Goal: Task Accomplishment & Management: Use online tool/utility

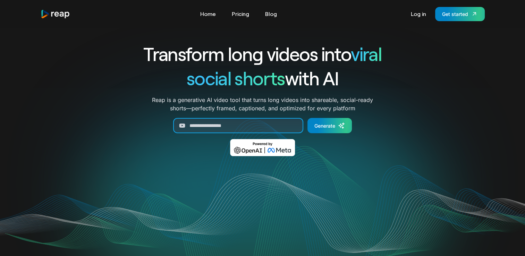
drag, startPoint x: 0, startPoint y: 0, endPoint x: 234, endPoint y: 125, distance: 265.0
click at [234, 125] on input "Generate Form" at bounding box center [238, 125] width 130 height 15
paste input "**********"
type input "**********"
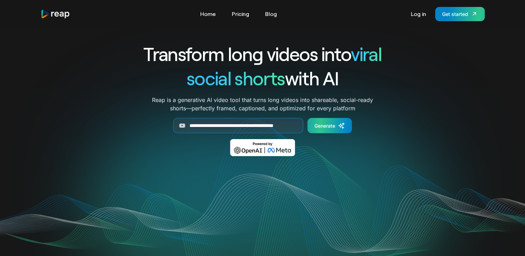
scroll to position [0, 0]
click at [323, 125] on div "Generate" at bounding box center [324, 125] width 21 height 7
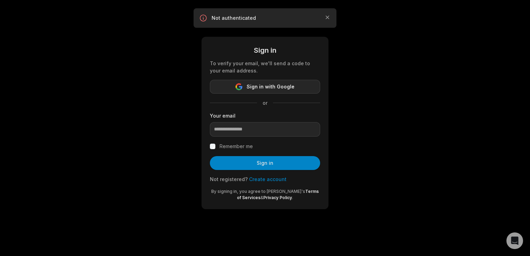
click at [256, 88] on span "Sign in with Google" at bounding box center [271, 87] width 48 height 8
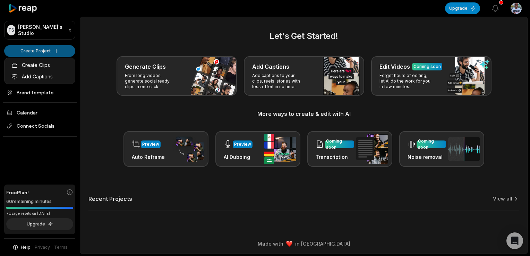
click at [57, 48] on html "TS Tshepo's Studio Create Project Home Projects Brand template Calendar Connect…" at bounding box center [265, 128] width 530 height 256
click at [37, 66] on link "Create Clips" at bounding box center [40, 64] width 68 height 11
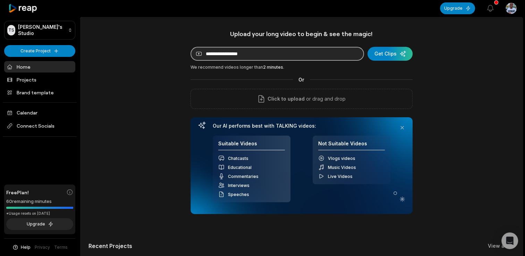
click at [276, 58] on input at bounding box center [276, 54] width 173 height 14
paste input "**********"
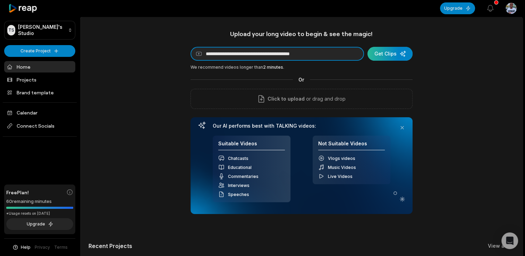
type input "**********"
click at [390, 55] on div "submit" at bounding box center [389, 54] width 45 height 14
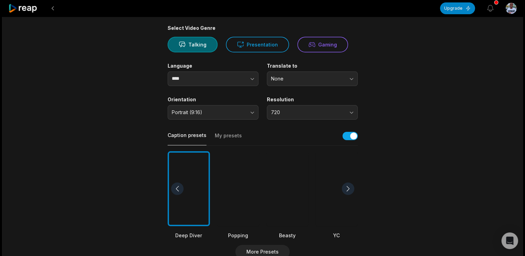
scroll to position [51, 0]
click at [299, 78] on span "None" at bounding box center [307, 78] width 73 height 6
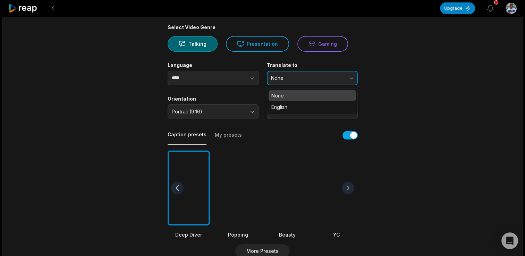
click at [299, 78] on span "None" at bounding box center [307, 78] width 73 height 6
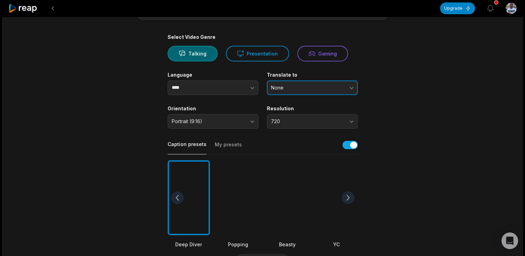
scroll to position [0, 0]
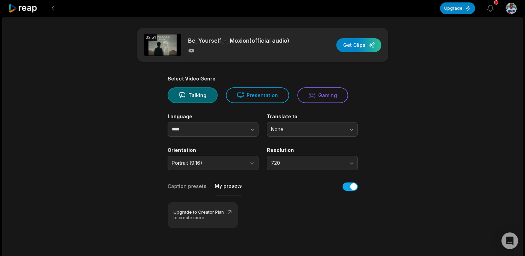
click at [227, 184] on button "My presets" at bounding box center [228, 190] width 27 height 14
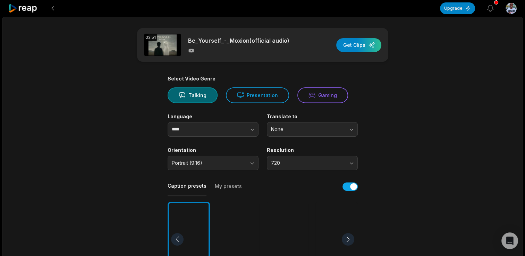
click at [195, 184] on button "Caption presets" at bounding box center [187, 190] width 39 height 14
click at [318, 95] on button "Gaming" at bounding box center [322, 95] width 51 height 16
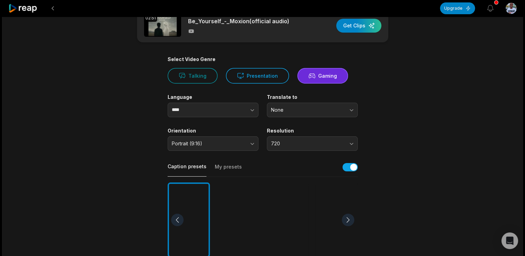
scroll to position [19, 0]
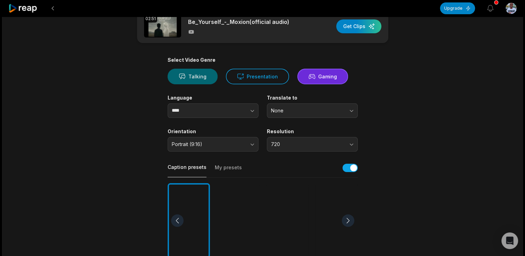
click at [196, 81] on button "Talking" at bounding box center [193, 77] width 50 height 16
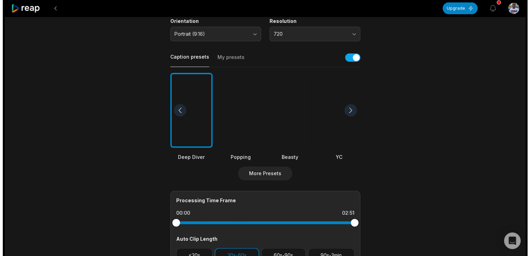
scroll to position [131, 0]
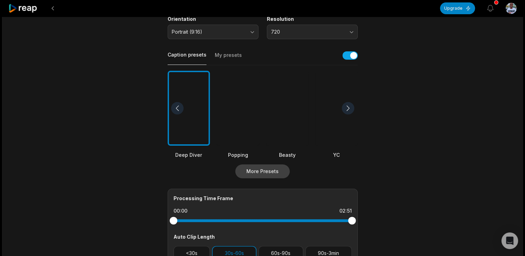
click at [268, 167] on button "More Presets" at bounding box center [262, 171] width 54 height 14
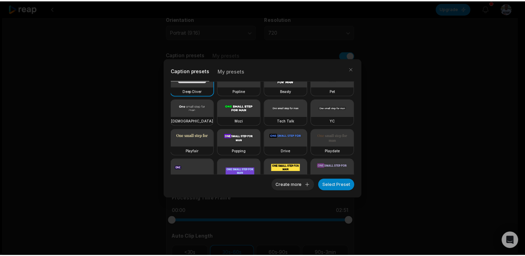
scroll to position [0, 0]
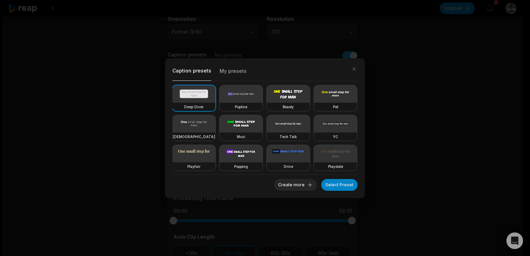
click at [376, 188] on div "Caption presets My presets Deep Diver Popline Beasty Pet Zen Mozi Tech Talk [PE…" at bounding box center [265, 128] width 530 height 256
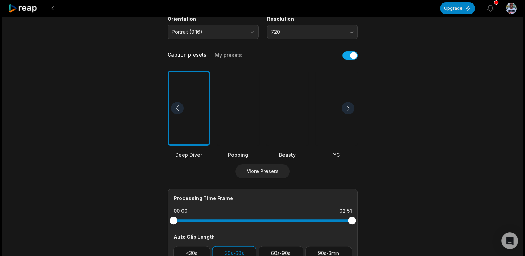
click at [290, 121] on div at bounding box center [287, 108] width 42 height 75
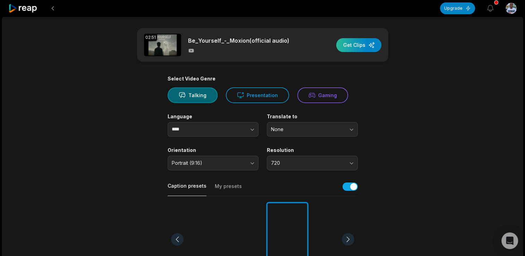
click at [363, 45] on div "button" at bounding box center [358, 45] width 45 height 14
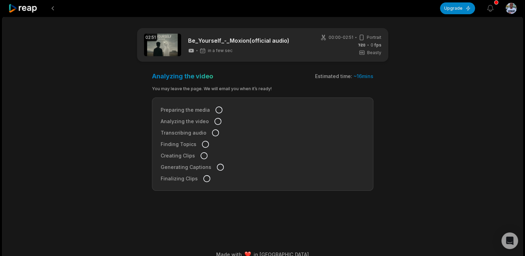
click at [216, 109] on icon at bounding box center [218, 110] width 7 height 7
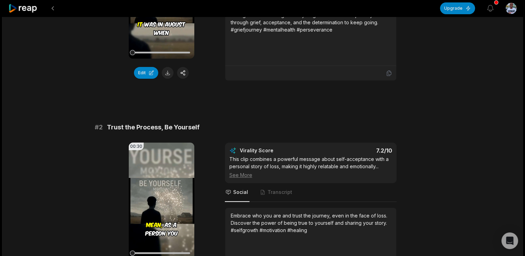
scroll to position [57, 0]
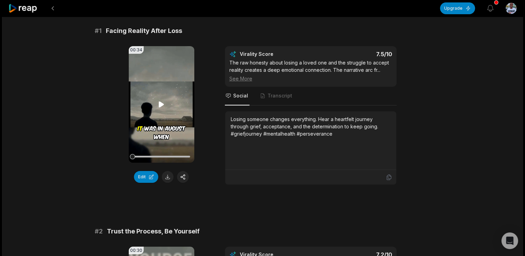
click at [159, 105] on icon at bounding box center [161, 104] width 5 height 6
click at [159, 105] on icon at bounding box center [161, 104] width 8 height 8
click at [159, 105] on icon at bounding box center [161, 104] width 5 height 6
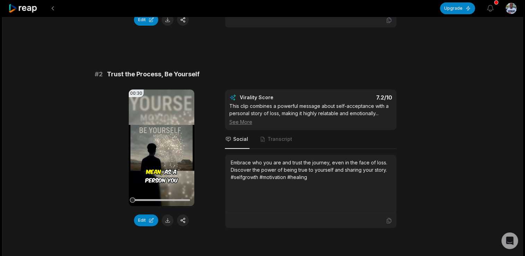
scroll to position [214, 0]
click at [160, 145] on icon at bounding box center [161, 147] width 5 height 6
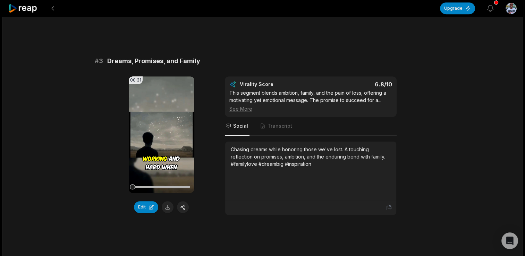
scroll to position [427, 0]
click at [160, 133] on icon at bounding box center [161, 135] width 5 height 6
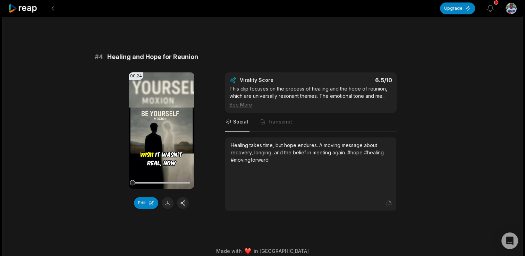
scroll to position [634, 0]
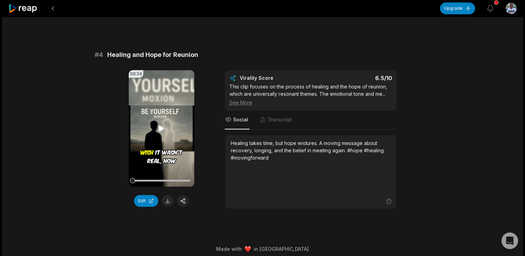
click at [162, 136] on video "Your browser does not support mp4 format." at bounding box center [162, 128] width 66 height 117
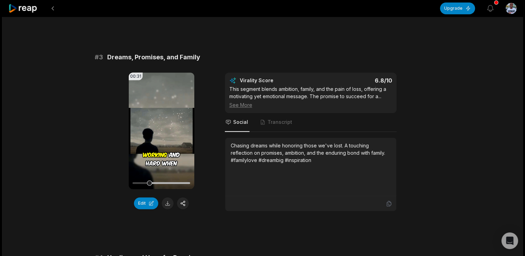
scroll to position [425, 0]
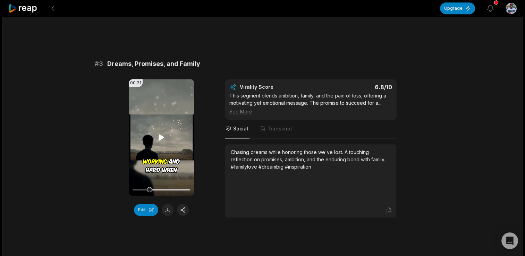
click at [154, 135] on video "Your browser does not support mp4 format." at bounding box center [162, 137] width 66 height 117
click at [168, 209] on button at bounding box center [168, 210] width 12 height 12
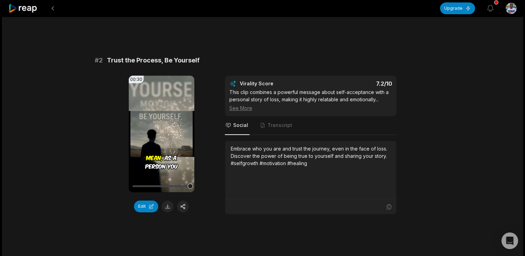
scroll to position [218, 0]
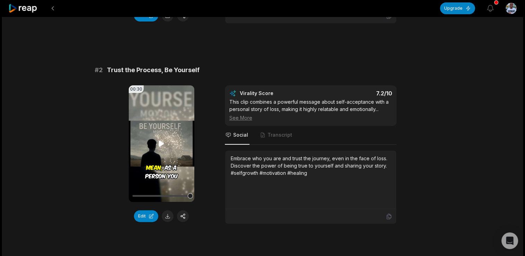
click at [161, 152] on video "Your browser does not support mp4 format." at bounding box center [162, 143] width 66 height 117
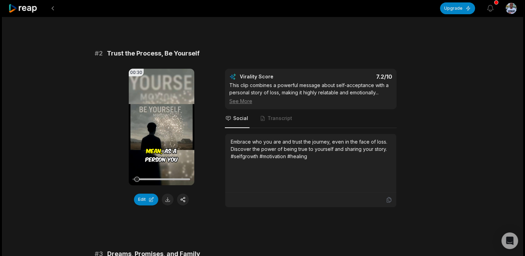
scroll to position [236, 0]
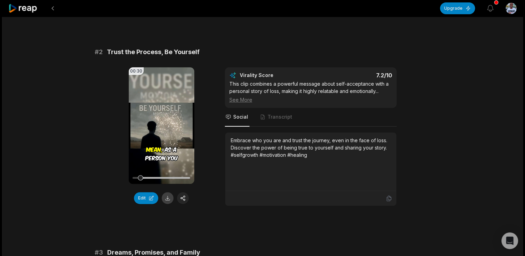
click at [167, 198] on button at bounding box center [168, 198] width 12 height 12
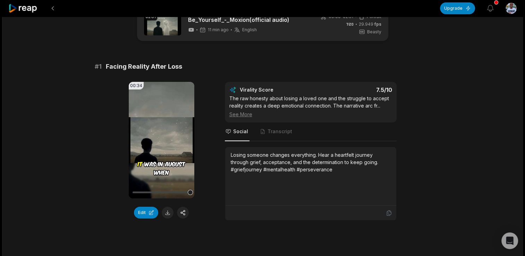
scroll to position [20, 0]
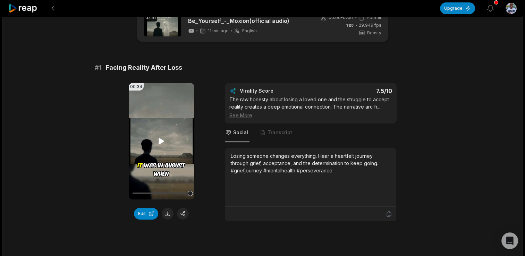
click at [160, 139] on icon at bounding box center [161, 141] width 5 height 6
click at [146, 214] on button "Edit" at bounding box center [146, 214] width 24 height 12
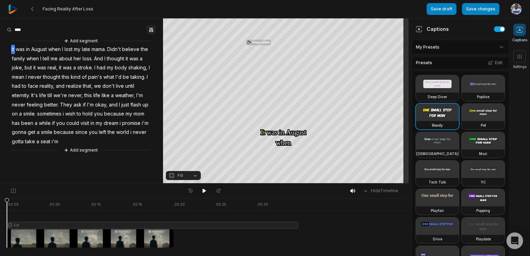
click at [151, 27] on icon "button" at bounding box center [151, 29] width 1 height 5
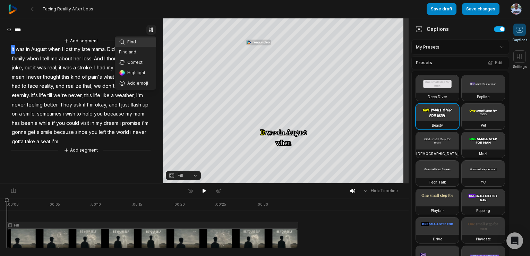
click at [355, 224] on body "Facing Reality After Loss Save draft Save changes Open user menu Captions Setti…" at bounding box center [265, 128] width 530 height 256
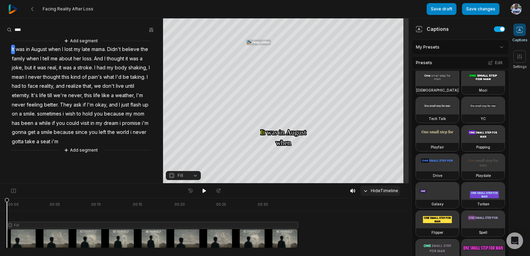
scroll to position [64, 0]
click at [354, 188] on icon at bounding box center [353, 191] width 6 height 6
click at [353, 190] on icon at bounding box center [352, 191] width 5 height 4
click at [366, 192] on icon at bounding box center [366, 191] width 6 height 6
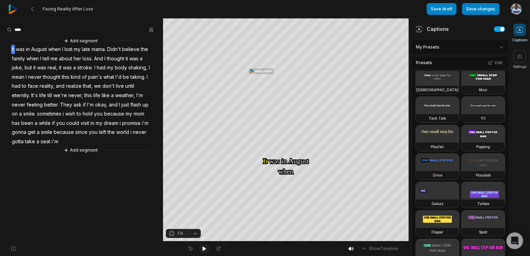
click at [204, 247] on icon at bounding box center [205, 249] width 6 height 6
click at [195, 234] on button "Fill" at bounding box center [183, 233] width 35 height 9
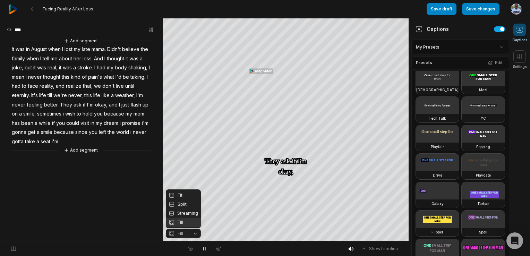
click at [249, 253] on body "Facing Reality After Loss Save draft Save changes Open user menu Captions Setti…" at bounding box center [265, 128] width 530 height 256
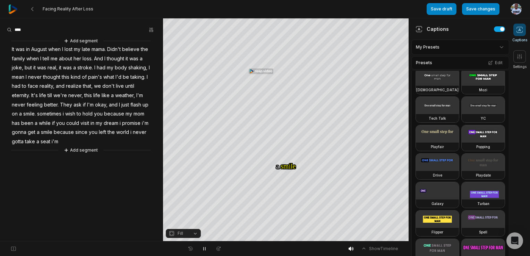
click at [195, 232] on button "Fill" at bounding box center [183, 233] width 35 height 9
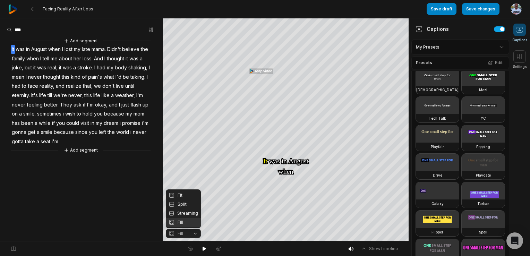
click at [244, 251] on body "Facing Reality After Loss Save draft Save changes Open user menu Captions Setti…" at bounding box center [265, 128] width 530 height 256
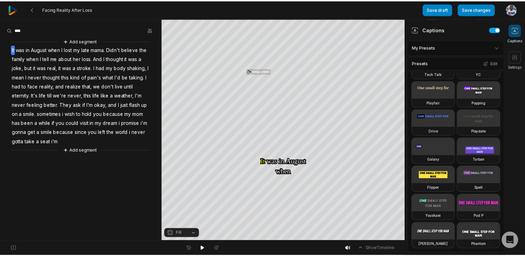
scroll to position [0, 0]
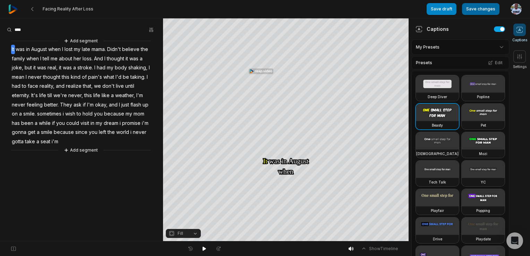
click at [474, 10] on button "Save changes" at bounding box center [480, 9] width 37 height 12
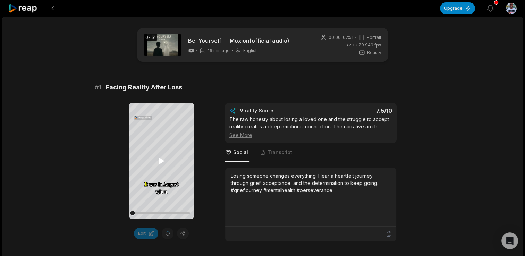
click at [161, 162] on icon at bounding box center [161, 161] width 5 height 6
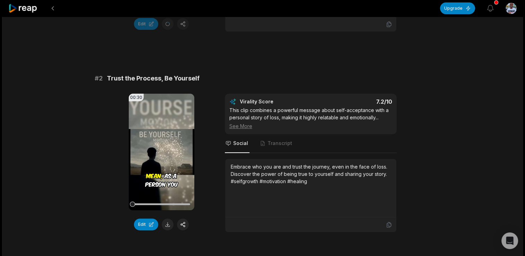
scroll to position [209, 0]
click at [165, 151] on icon at bounding box center [161, 152] width 8 height 8
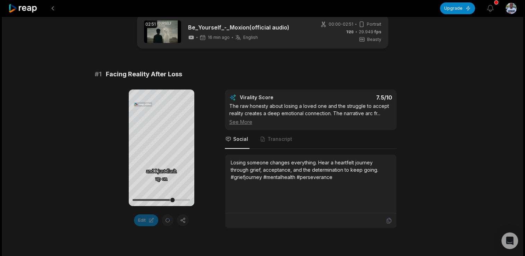
scroll to position [12, 0]
click at [159, 149] on icon at bounding box center [161, 148] width 5 height 6
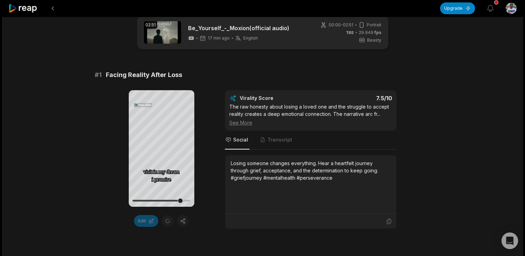
click at [165, 220] on div "Edit" at bounding box center [162, 221] width 66 height 12
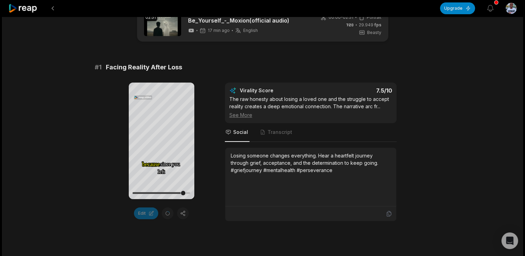
scroll to position [0, 0]
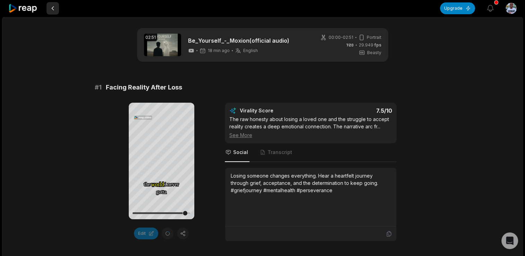
click at [56, 10] on button at bounding box center [52, 8] width 12 height 12
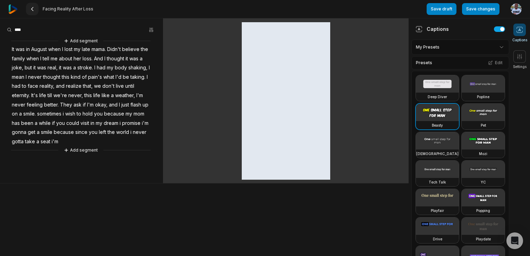
click at [36, 8] on button at bounding box center [32, 9] width 12 height 12
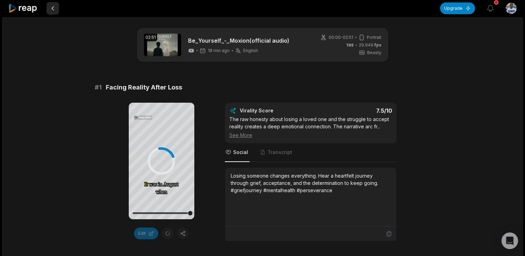
click at [54, 9] on button at bounding box center [52, 8] width 12 height 12
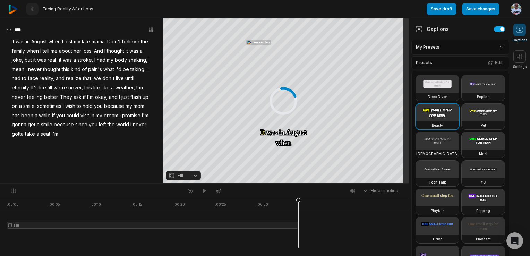
click at [34, 10] on icon at bounding box center [32, 9] width 6 height 6
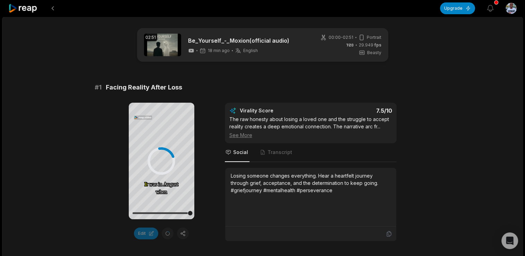
click at [23, 9] on icon at bounding box center [22, 8] width 29 height 9
